Goal: Task Accomplishment & Management: Manage account settings

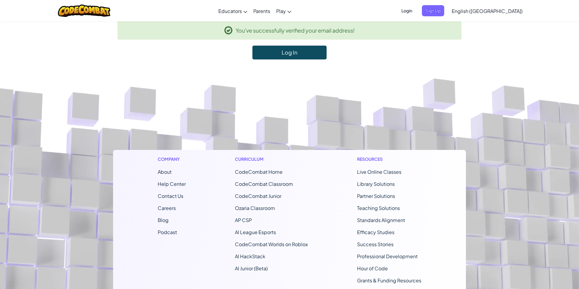
click at [297, 57] on link "Log In" at bounding box center [289, 53] width 74 height 14
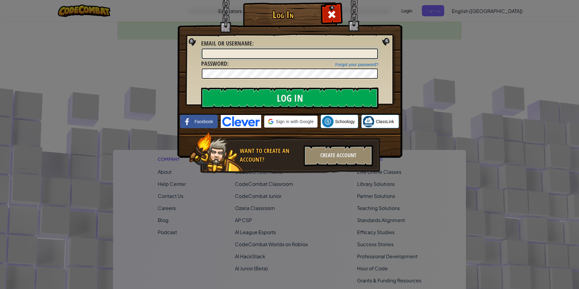
click at [297, 55] on input "Email or Username :" at bounding box center [290, 54] width 176 height 10
click at [293, 51] on input "Email or Username :" at bounding box center [290, 54] width 176 height 10
click at [286, 53] on input "Email or Username :" at bounding box center [290, 54] width 176 height 10
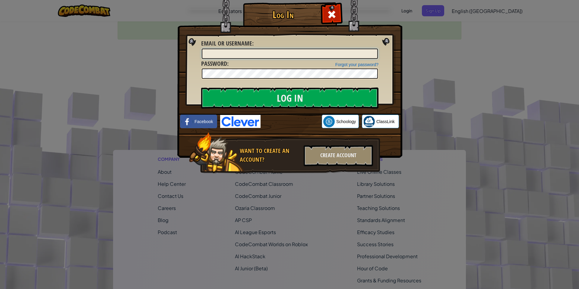
click at [251, 51] on input "Email or Username :" at bounding box center [290, 54] width 176 height 10
click at [341, 65] on link "Forgot your password?" at bounding box center [356, 64] width 43 height 5
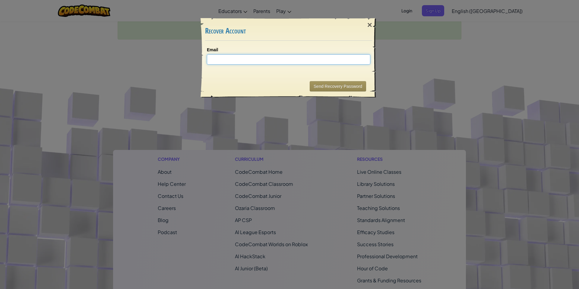
click at [285, 62] on input "Email" at bounding box center [288, 59] width 163 height 10
type input "m"
type input "6th_example"
click at [370, 28] on div "×" at bounding box center [370, 24] width 14 height 17
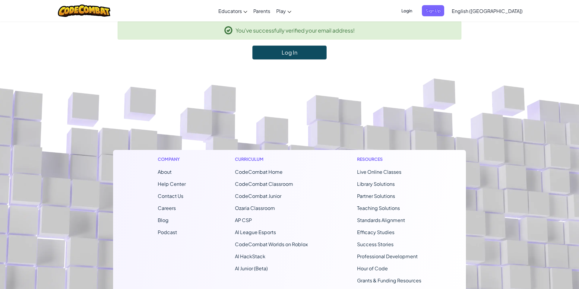
click at [310, 53] on link "Log In" at bounding box center [289, 53] width 74 height 14
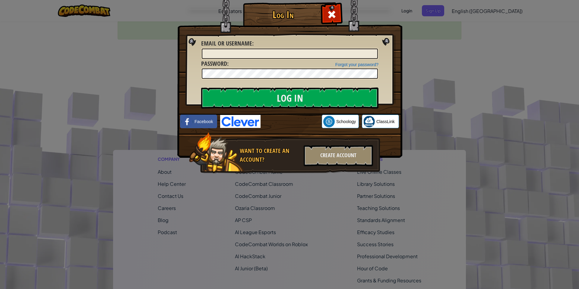
click at [347, 67] on div "Forgot your password? Password :" at bounding box center [289, 69] width 177 height 20
click at [348, 66] on link "Forgot your password?" at bounding box center [356, 64] width 43 height 5
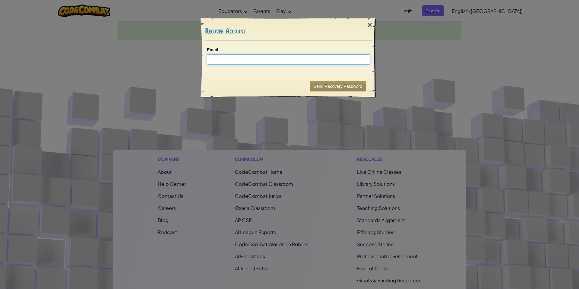
click at [284, 63] on input "Email" at bounding box center [288, 59] width 163 height 10
type input "[EMAIL_ADDRESS][DOMAIN_NAME]"
click at [317, 86] on button "Send Recovery Password" at bounding box center [338, 86] width 56 height 10
